Goal: Book appointment/travel/reservation

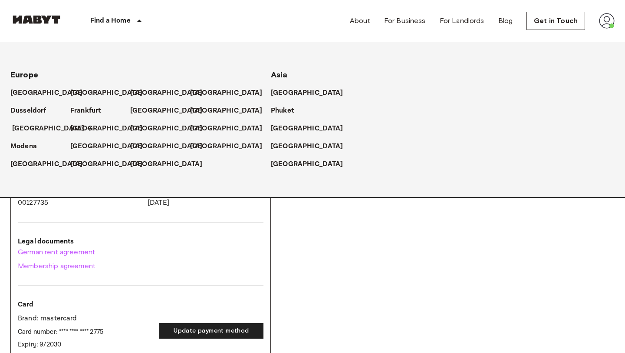
click at [27, 130] on p "[GEOGRAPHIC_DATA]" at bounding box center [48, 128] width 73 height 10
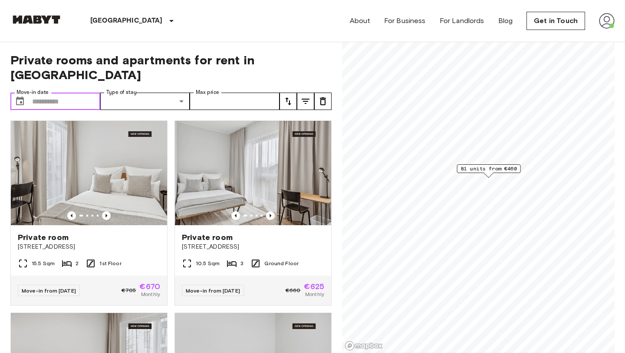
click at [86, 92] on input "Move-in date" at bounding box center [66, 100] width 68 height 17
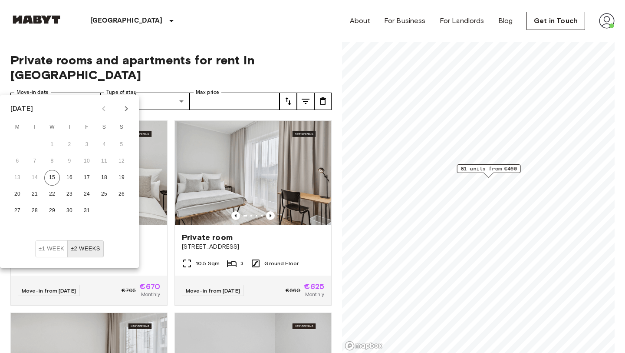
click at [128, 107] on icon "Next month" at bounding box center [126, 108] width 10 height 10
click at [74, 194] on button "20" at bounding box center [70, 194] width 16 height 16
type input "**********"
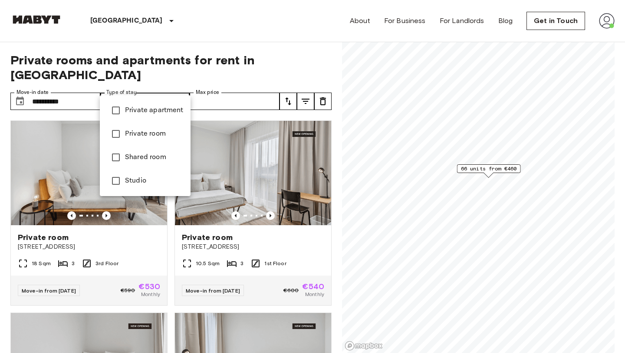
click at [138, 135] on span "Private room" at bounding box center [154, 134] width 59 height 10
type input "**********"
click at [264, 63] on div at bounding box center [312, 176] width 625 height 353
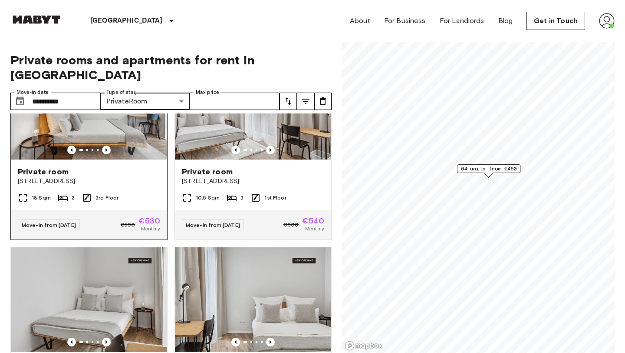
scroll to position [46, 0]
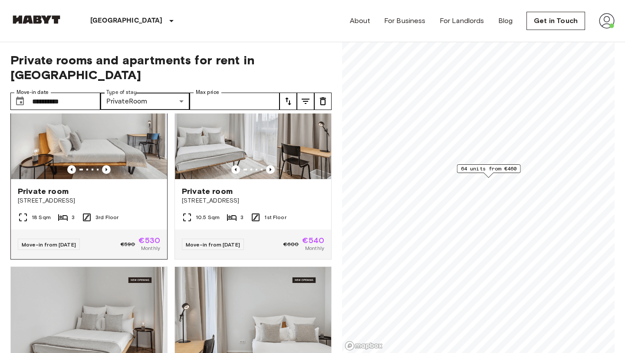
click at [115, 186] on div "Private room" at bounding box center [89, 191] width 142 height 10
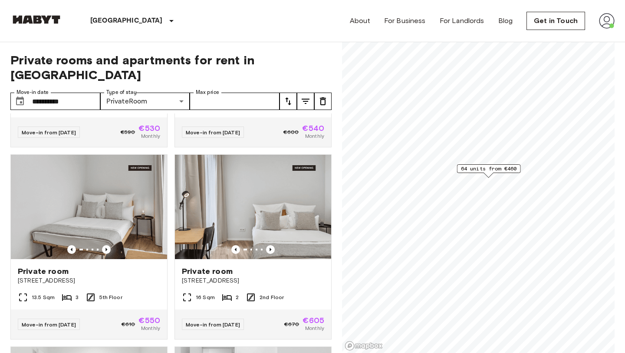
scroll to position [0, 0]
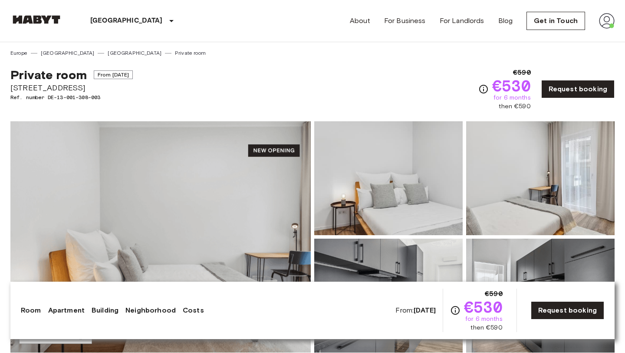
click at [156, 182] on img at bounding box center [160, 236] width 300 height 231
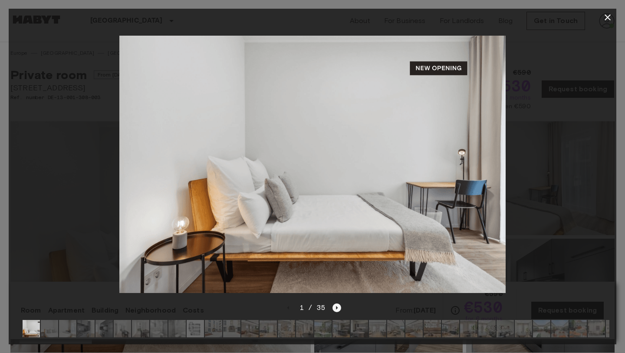
click at [340, 308] on icon "Next image" at bounding box center [337, 307] width 9 height 9
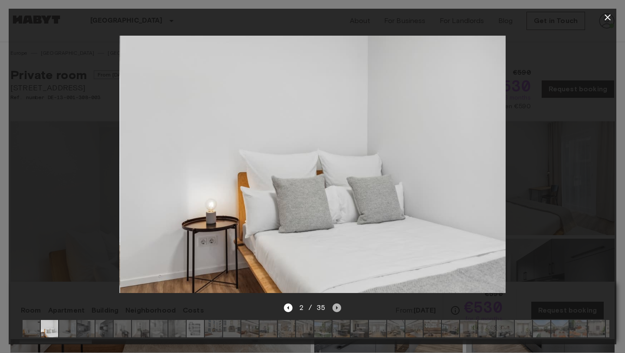
click at [340, 308] on icon "Next image" at bounding box center [337, 307] width 9 height 9
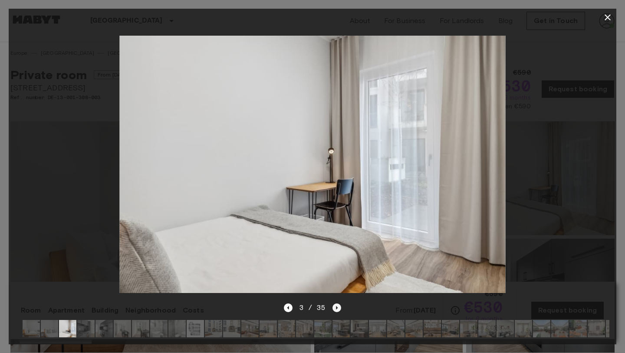
click at [340, 308] on icon "Next image" at bounding box center [337, 307] width 9 height 9
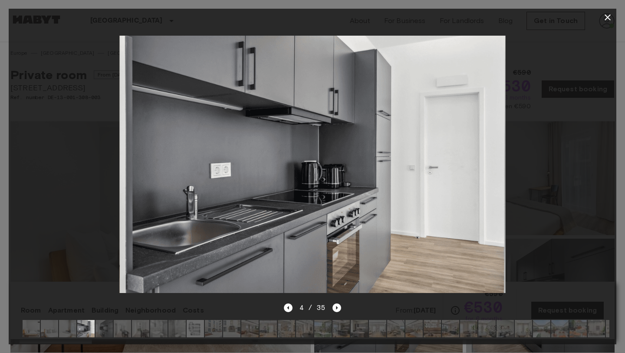
click at [332, 308] on div "4 / 35" at bounding box center [313, 307] width 58 height 10
click at [292, 307] on icon "Previous image" at bounding box center [288, 307] width 9 height 9
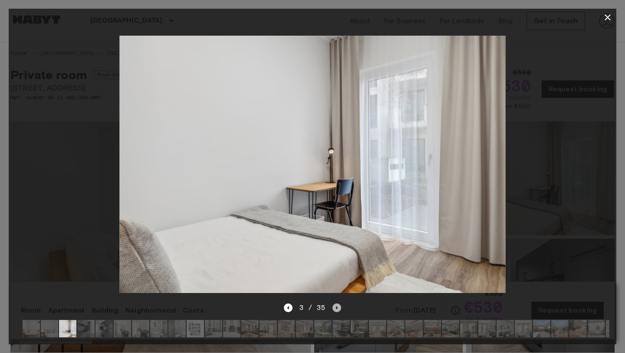
click at [335, 311] on icon "Next image" at bounding box center [337, 307] width 9 height 9
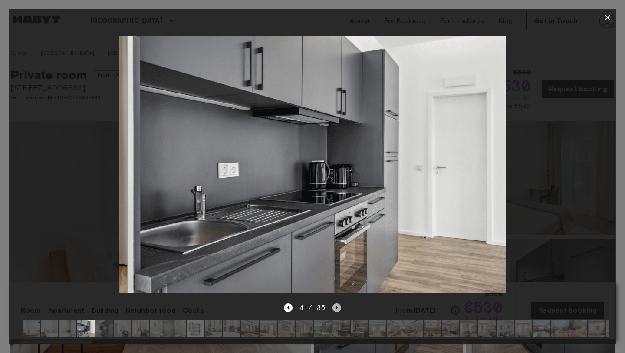
click at [335, 311] on icon "Next image" at bounding box center [337, 307] width 9 height 9
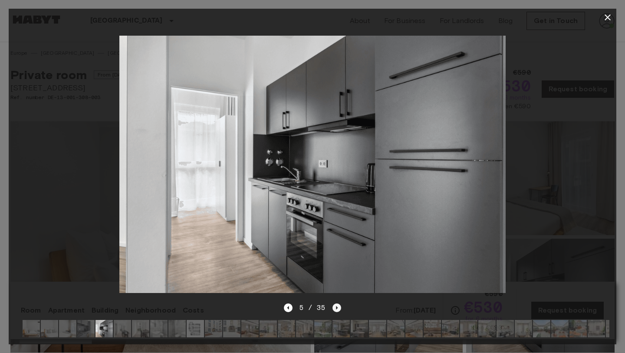
click at [335, 311] on icon "Next image" at bounding box center [337, 307] width 9 height 9
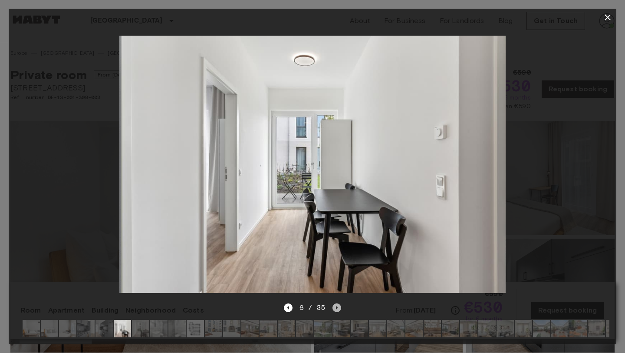
click at [335, 311] on icon "Next image" at bounding box center [337, 307] width 9 height 9
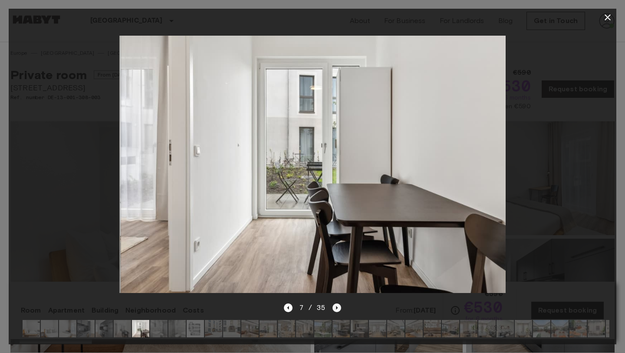
click at [335, 311] on icon "Next image" at bounding box center [337, 307] width 9 height 9
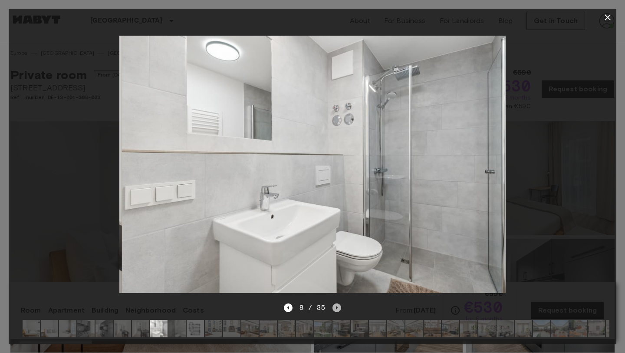
click at [335, 311] on icon "Next image" at bounding box center [337, 307] width 9 height 9
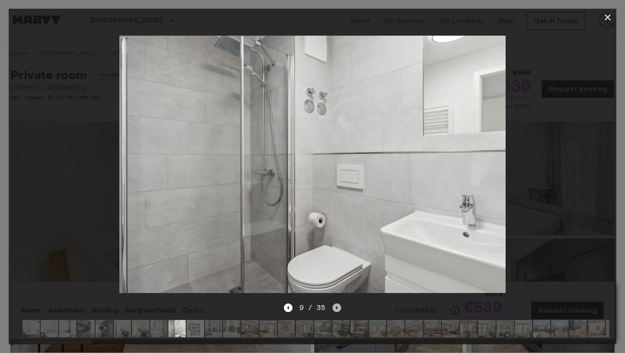
click at [335, 311] on icon "Next image" at bounding box center [337, 307] width 9 height 9
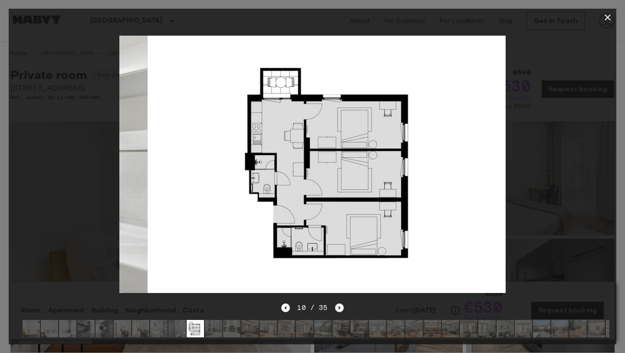
click at [335, 311] on icon "Next image" at bounding box center [339, 307] width 9 height 9
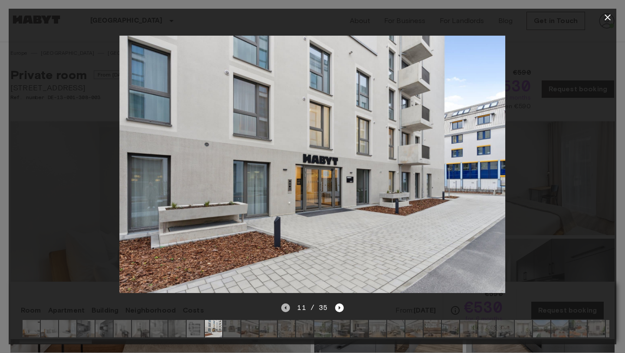
click at [288, 308] on icon "Previous image" at bounding box center [285, 307] width 9 height 9
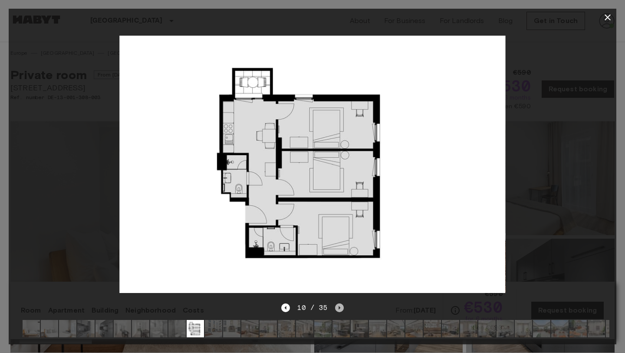
click at [337, 306] on icon "Next image" at bounding box center [339, 307] width 9 height 9
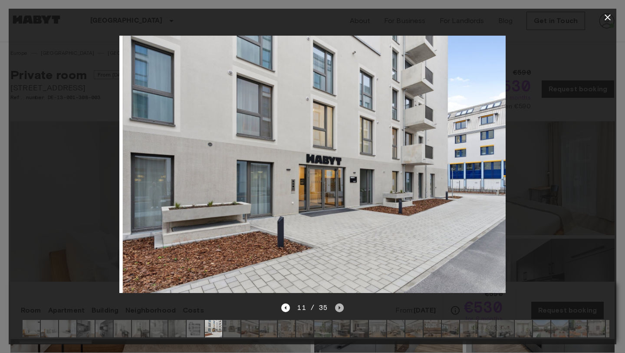
click at [337, 306] on icon "Next image" at bounding box center [339, 307] width 9 height 9
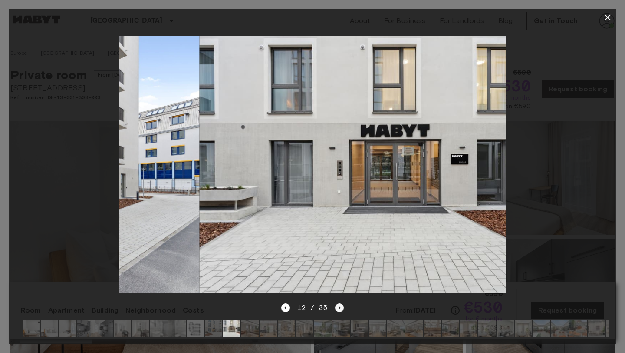
click at [337, 306] on icon "Next image" at bounding box center [339, 307] width 9 height 9
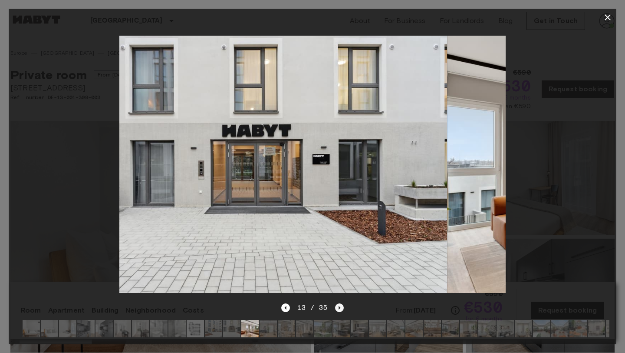
click at [337, 306] on icon "Next image" at bounding box center [339, 307] width 9 height 9
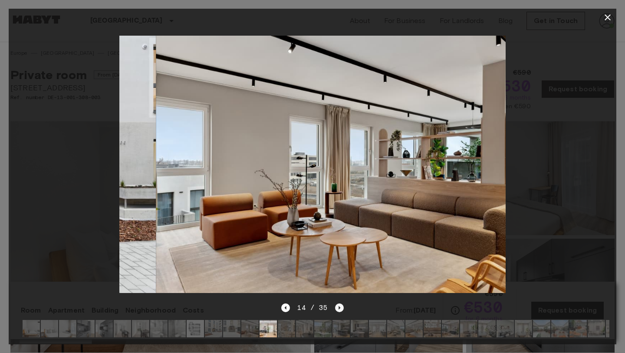
click at [337, 306] on icon "Next image" at bounding box center [339, 307] width 9 height 9
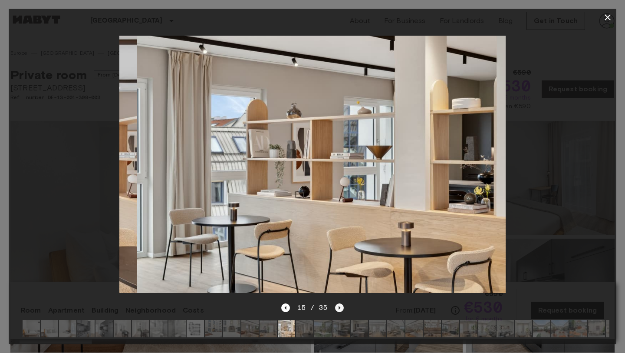
click at [337, 306] on icon "Next image" at bounding box center [339, 307] width 9 height 9
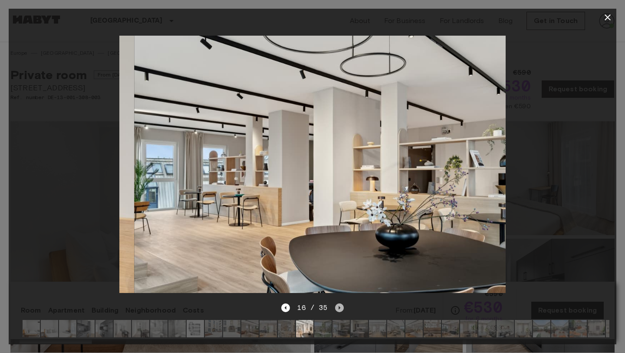
click at [337, 306] on icon "Next image" at bounding box center [339, 307] width 9 height 9
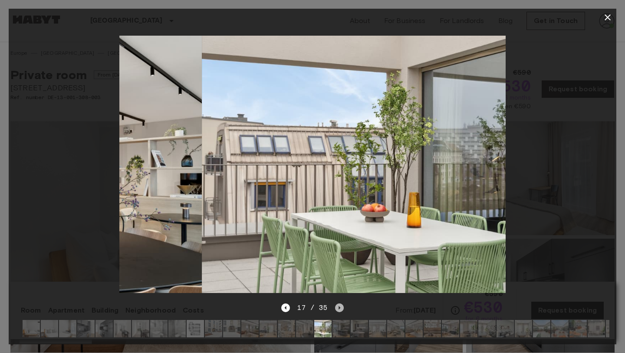
click at [337, 306] on icon "Next image" at bounding box center [339, 307] width 9 height 9
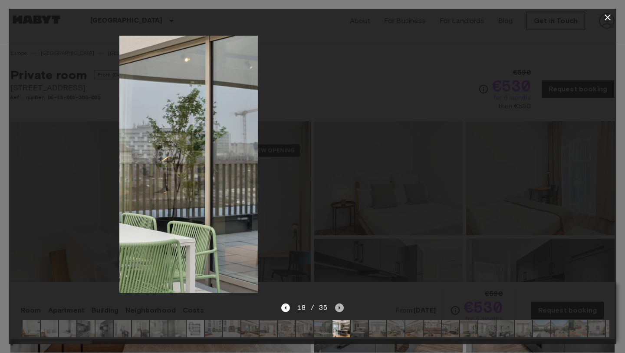
click at [337, 306] on icon "Next image" at bounding box center [339, 307] width 9 height 9
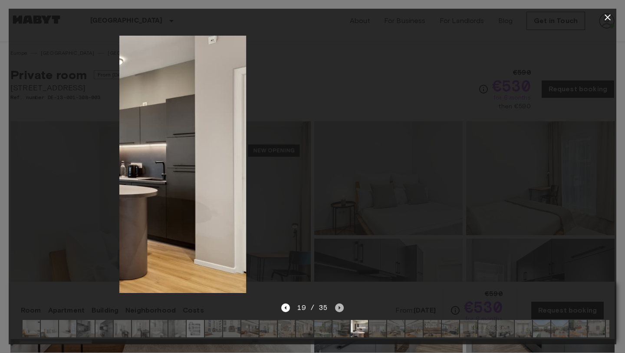
click at [337, 306] on icon "Next image" at bounding box center [339, 307] width 9 height 9
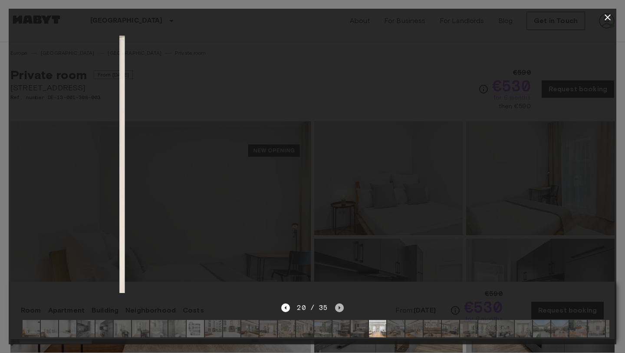
click at [337, 306] on icon "Next image" at bounding box center [339, 307] width 9 height 9
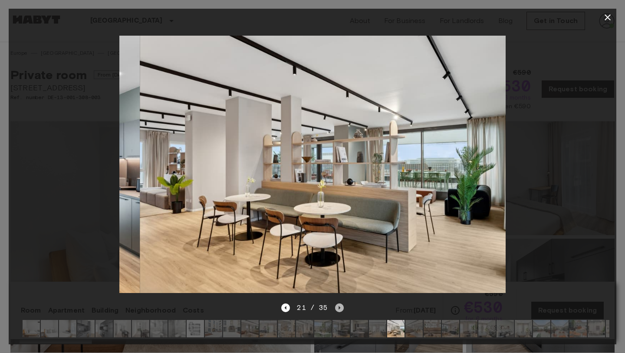
click at [337, 306] on icon "Next image" at bounding box center [339, 307] width 9 height 9
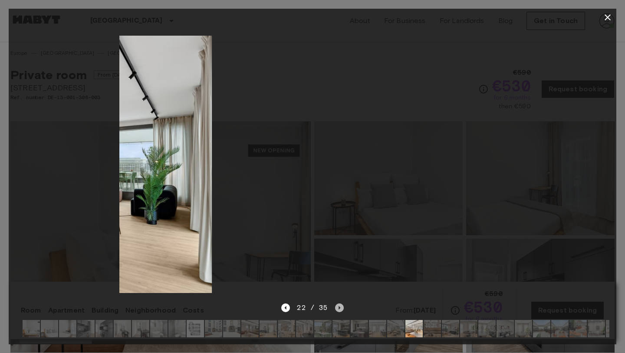
click at [337, 306] on icon "Next image" at bounding box center [339, 307] width 9 height 9
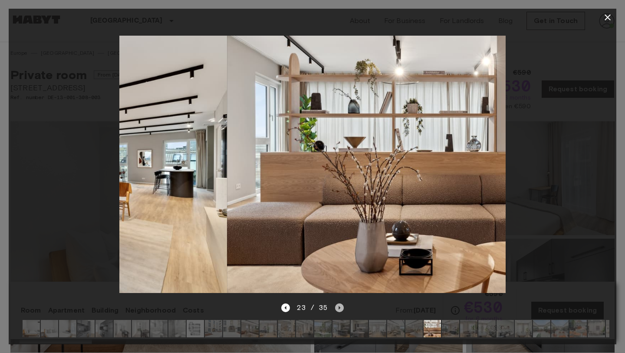
click at [337, 306] on icon "Next image" at bounding box center [339, 307] width 9 height 9
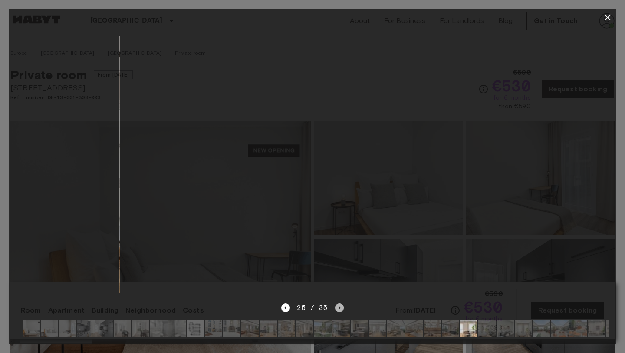
click at [337, 306] on icon "Next image" at bounding box center [339, 307] width 9 height 9
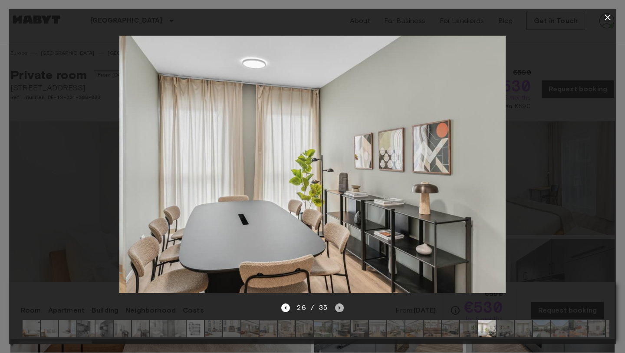
click at [337, 306] on icon "Next image" at bounding box center [339, 307] width 9 height 9
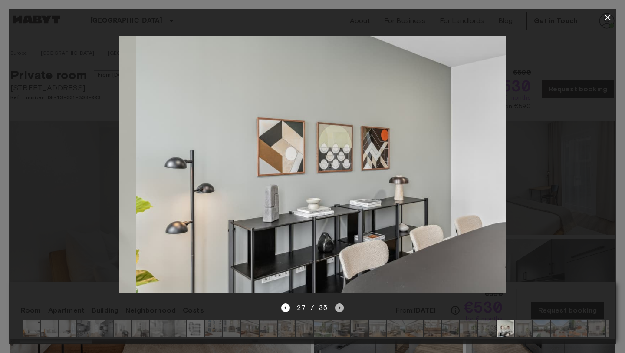
click at [337, 306] on icon "Next image" at bounding box center [339, 307] width 9 height 9
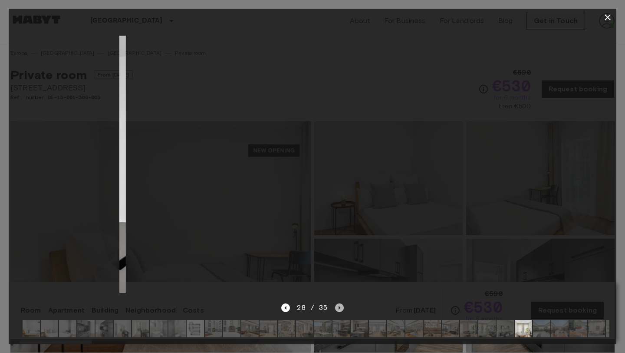
click at [337, 306] on icon "Next image" at bounding box center [339, 307] width 9 height 9
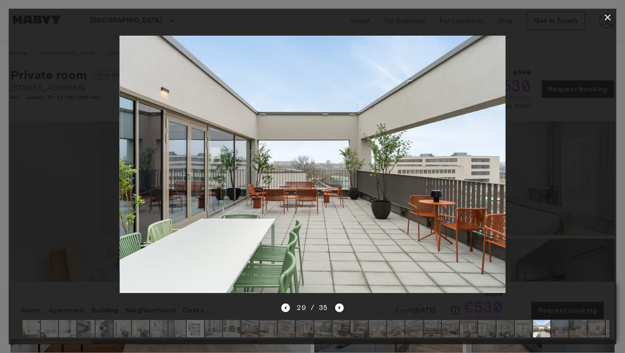
click at [49, 124] on div at bounding box center [313, 164] width 608 height 276
click at [607, 16] on icon "button" at bounding box center [608, 17] width 6 height 6
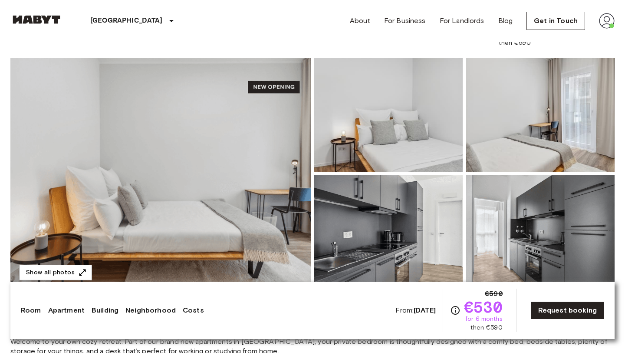
scroll to position [64, 0]
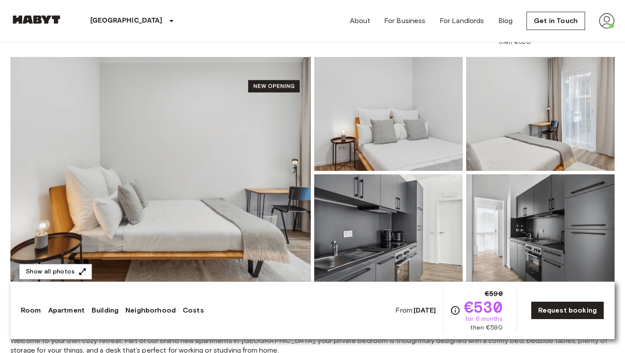
click at [448, 112] on img at bounding box center [388, 114] width 148 height 114
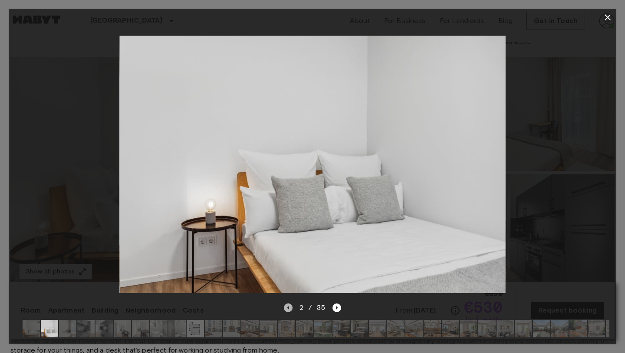
click at [286, 307] on icon "Previous image" at bounding box center [288, 307] width 9 height 9
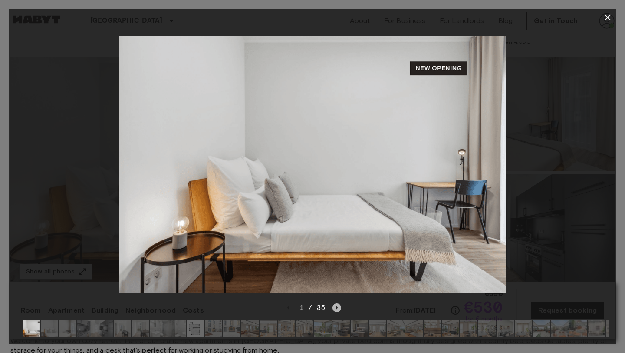
click at [339, 309] on icon "Next image" at bounding box center [337, 307] width 9 height 9
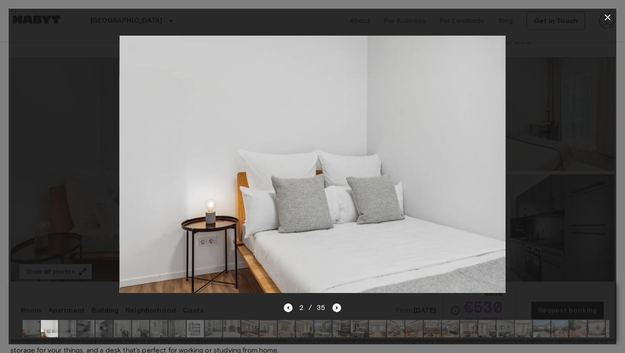
click at [339, 309] on icon "Next image" at bounding box center [337, 307] width 9 height 9
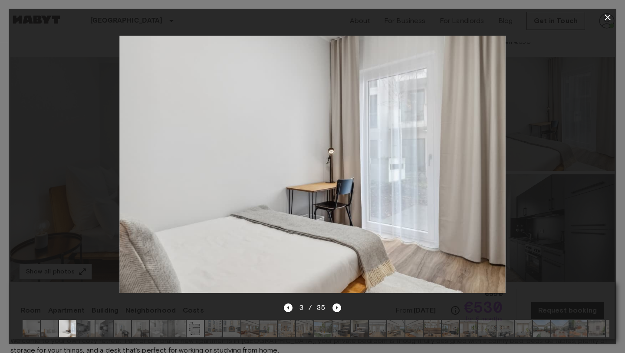
click at [609, 16] on icon "button" at bounding box center [608, 17] width 6 height 6
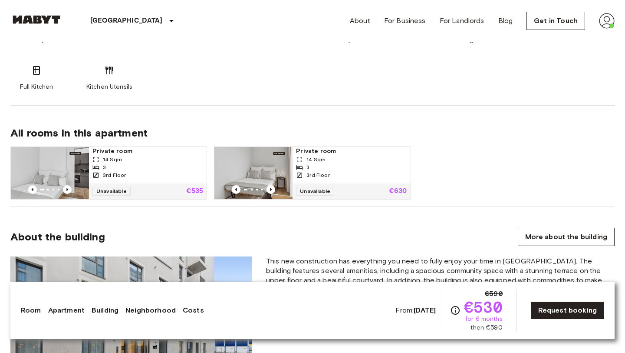
scroll to position [538, 0]
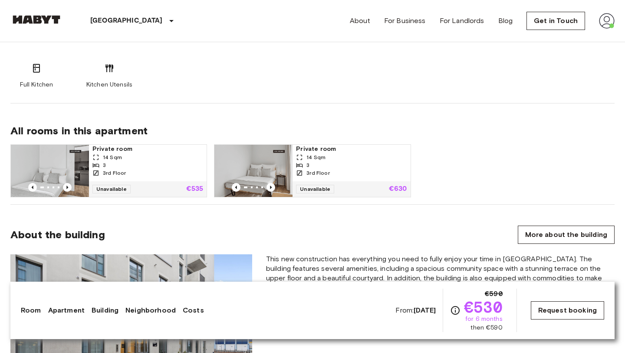
click at [564, 307] on link "Request booking" at bounding box center [567, 310] width 73 height 18
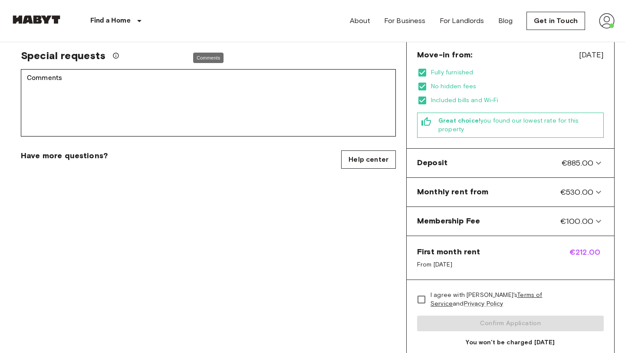
scroll to position [244, 0]
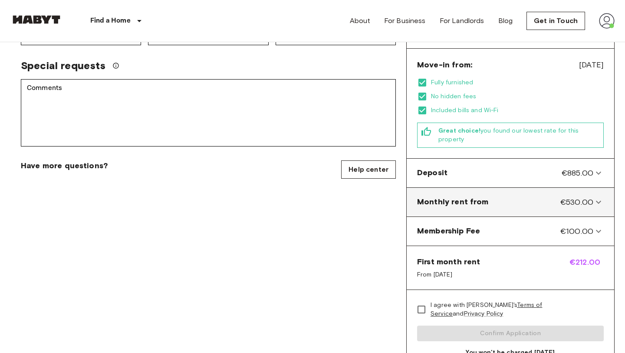
click at [532, 188] on div "Monthly rent from €530.00 Incl. discounts, furniture, utilities and Wi-Fi. €530…" at bounding box center [511, 202] width 208 height 29
click at [533, 191] on from-panel "Monthly rent from €530.00" at bounding box center [510, 202] width 201 height 22
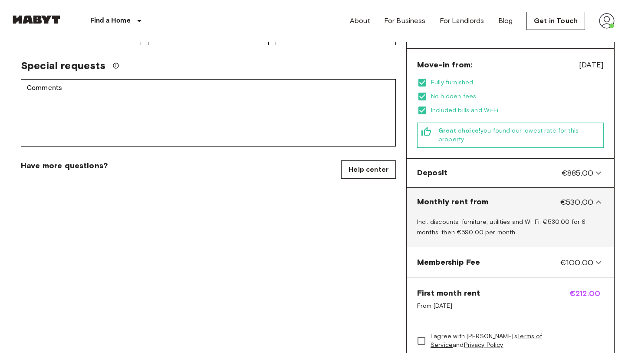
click at [564, 196] on span "€530.00" at bounding box center [577, 201] width 33 height 11
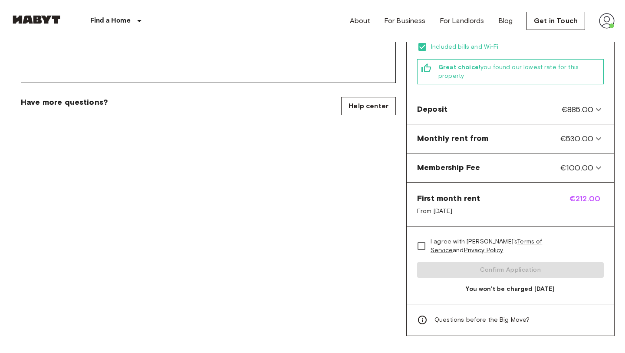
scroll to position [310, 0]
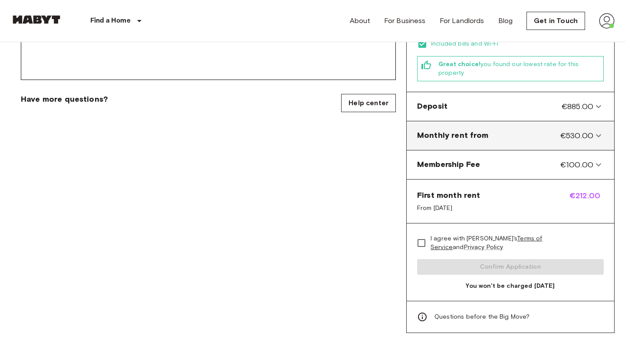
click at [521, 130] on div "Monthly rent from €530.00" at bounding box center [505, 135] width 176 height 11
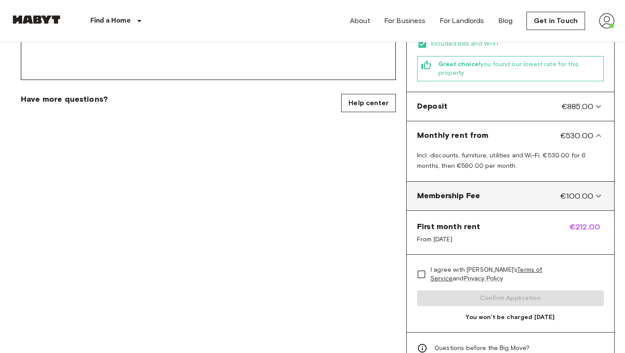
click at [523, 190] on div "Membership Fee €100.00" at bounding box center [505, 195] width 176 height 11
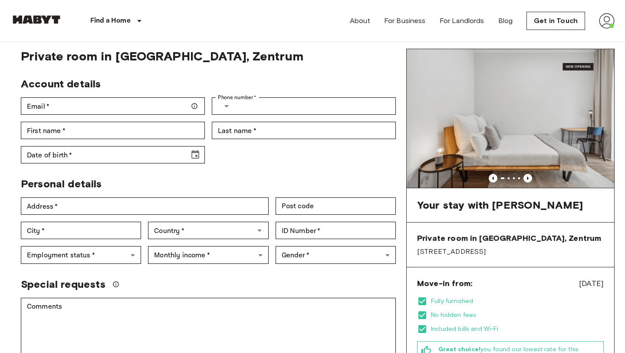
scroll to position [0, 0]
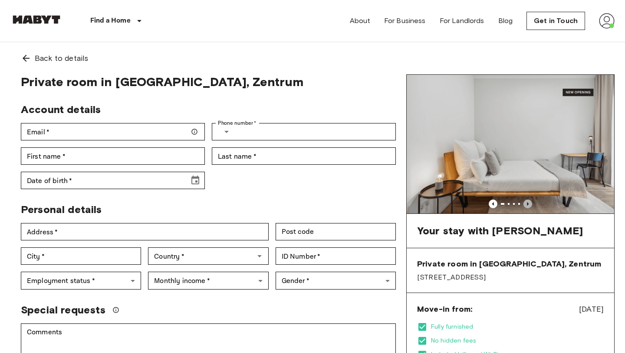
click at [525, 202] on icon "Previous image" at bounding box center [528, 203] width 9 height 9
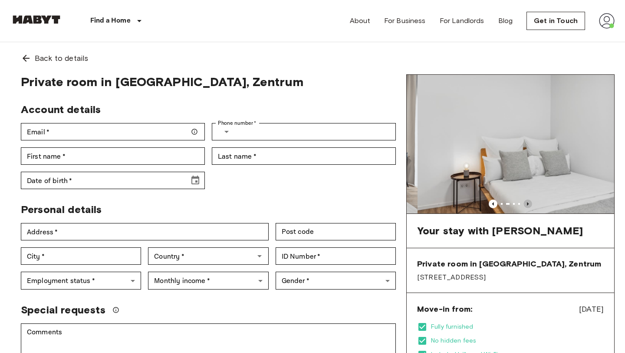
click at [525, 202] on icon "Previous image" at bounding box center [528, 203] width 9 height 9
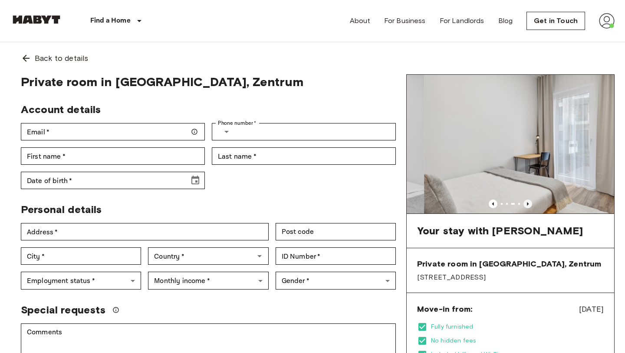
click at [525, 202] on icon "Previous image" at bounding box center [528, 203] width 9 height 9
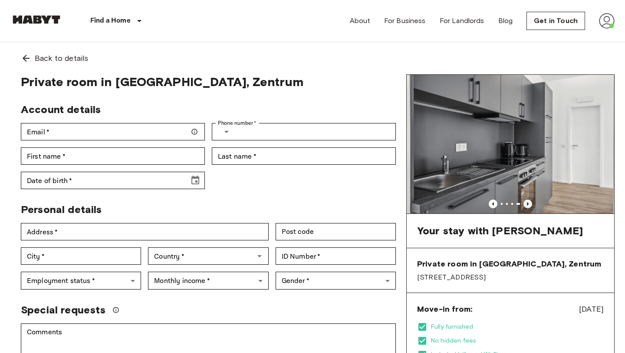
click at [525, 202] on icon "Previous image" at bounding box center [528, 203] width 9 height 9
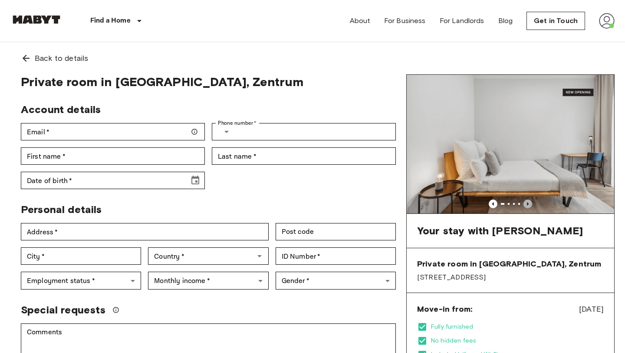
click at [525, 202] on icon "Previous image" at bounding box center [528, 203] width 9 height 9
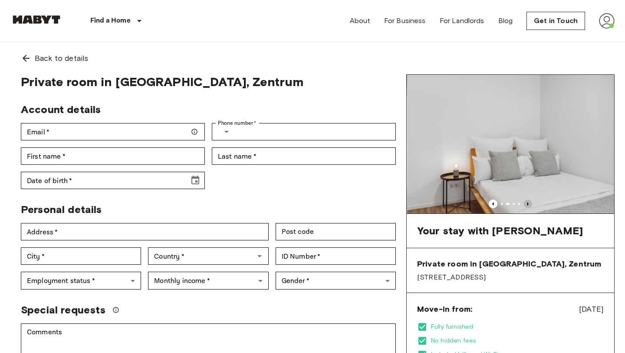
click at [525, 202] on icon "Previous image" at bounding box center [528, 203] width 9 height 9
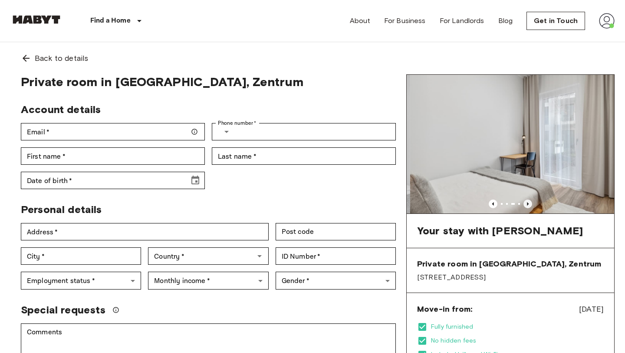
click at [525, 202] on icon "Previous image" at bounding box center [528, 203] width 9 height 9
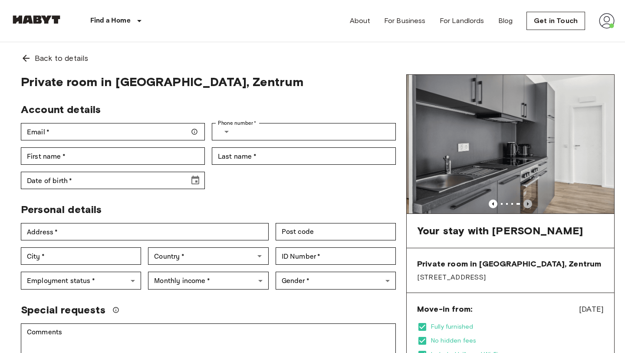
click at [525, 202] on icon "Previous image" at bounding box center [528, 203] width 9 height 9
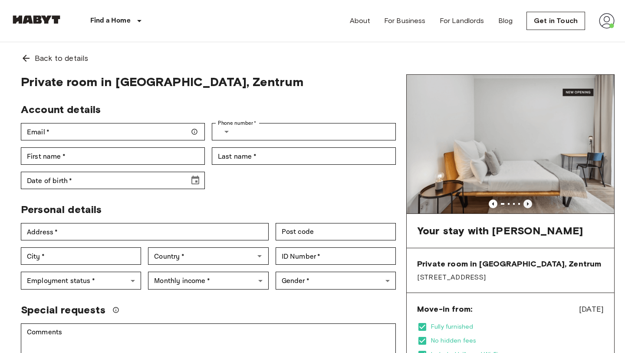
click at [525, 203] on icon "Previous image" at bounding box center [528, 203] width 9 height 9
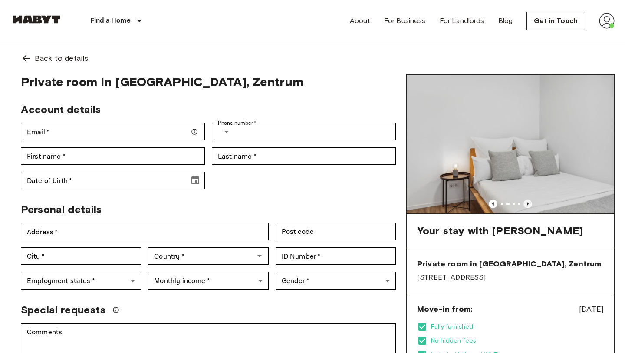
click at [525, 203] on icon "Previous image" at bounding box center [528, 203] width 9 height 9
